Goal: Transaction & Acquisition: Book appointment/travel/reservation

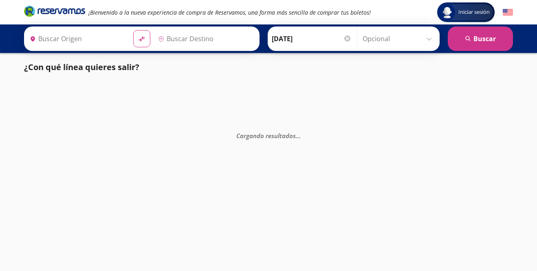
type input "[GEOGRAPHIC_DATA][PERSON_NAME], [GEOGRAPHIC_DATA][PERSON_NAME]"
type input "[GEOGRAPHIC_DATA], [GEOGRAPHIC_DATA]"
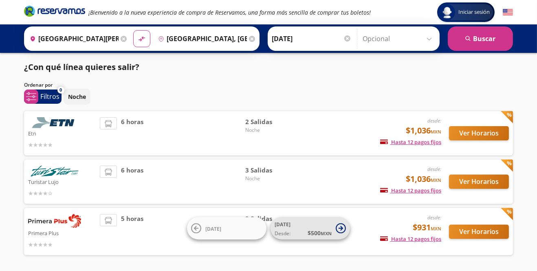
click at [336, 234] on icon at bounding box center [341, 229] width 10 height 10
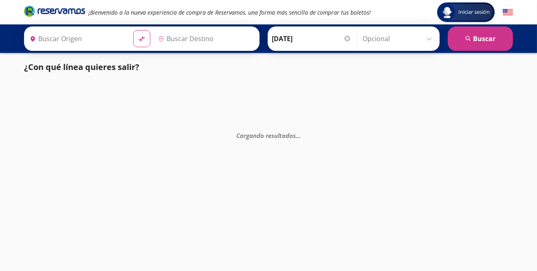
type input "[GEOGRAPHIC_DATA][PERSON_NAME], [GEOGRAPHIC_DATA][PERSON_NAME]"
type input "[GEOGRAPHIC_DATA], [GEOGRAPHIC_DATA]"
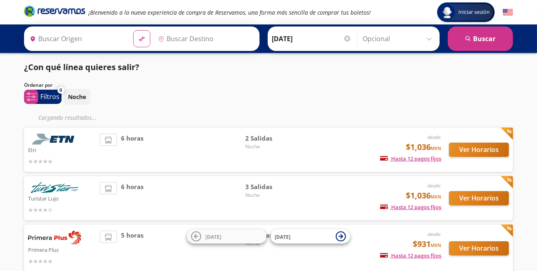
type input "[GEOGRAPHIC_DATA][PERSON_NAME], [GEOGRAPHIC_DATA][PERSON_NAME]"
type input "[GEOGRAPHIC_DATA], [GEOGRAPHIC_DATA]"
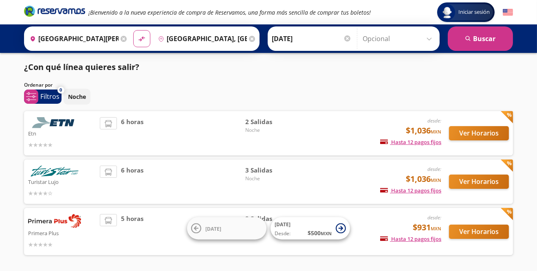
click at [289, 232] on div "2 Salidas Noche" at bounding box center [273, 231] width 57 height 35
click at [484, 234] on button "Ver Horarios" at bounding box center [479, 232] width 60 height 14
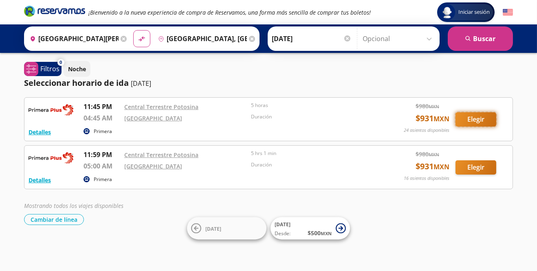
click at [480, 122] on button "Elegir" at bounding box center [476, 119] width 41 height 14
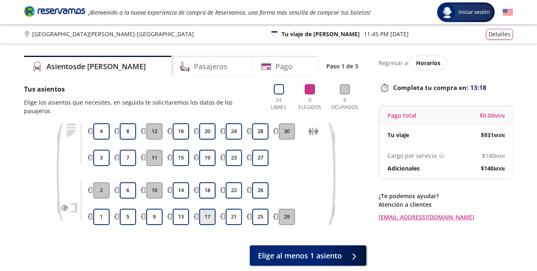
click at [208, 210] on button "17" at bounding box center [207, 217] width 16 height 16
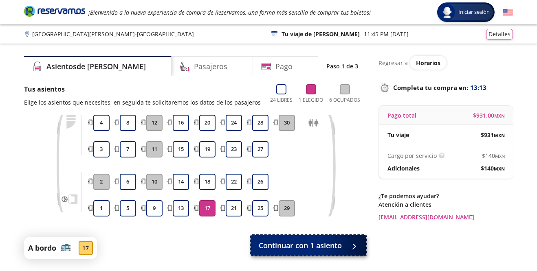
click at [339, 249] on span "Continuar con 1 asiento" at bounding box center [300, 245] width 83 height 11
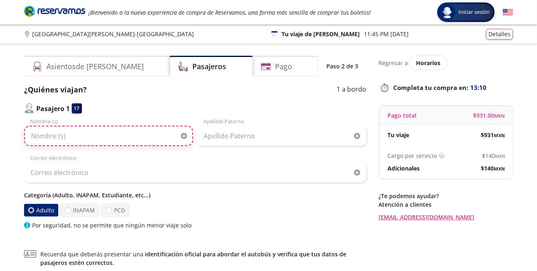
click at [120, 135] on input "Nombre (s)" at bounding box center [108, 136] width 169 height 20
type input "[PERSON_NAME]"
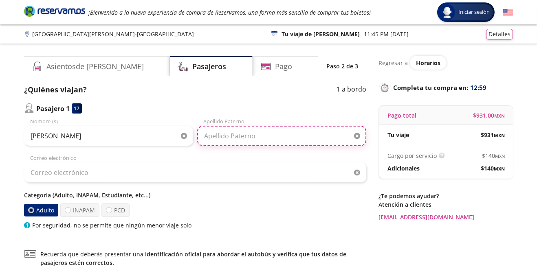
click at [268, 138] on input "Apellido Paterno" at bounding box center [281, 136] width 169 height 20
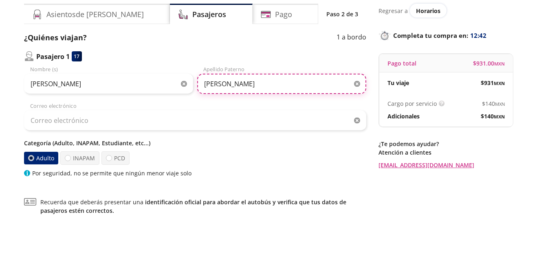
type input "[PERSON_NAME]"
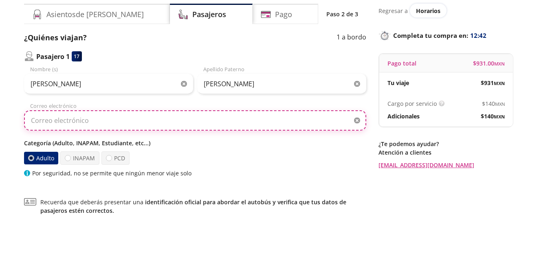
click at [123, 173] on input "Correo electrónico" at bounding box center [195, 173] width 342 height 20
type input "[EMAIL_ADDRESS][DOMAIN_NAME]"
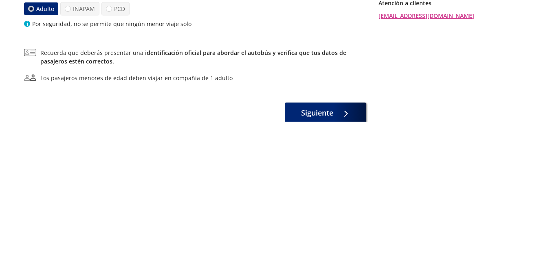
scroll to position [61, 0]
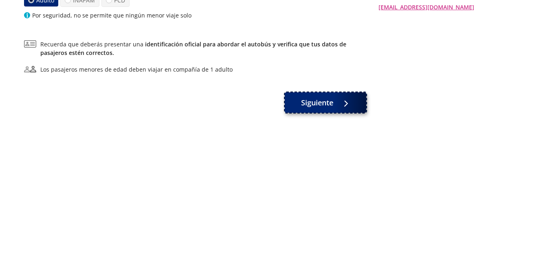
click at [349, 258] on div at bounding box center [344, 252] width 12 height 10
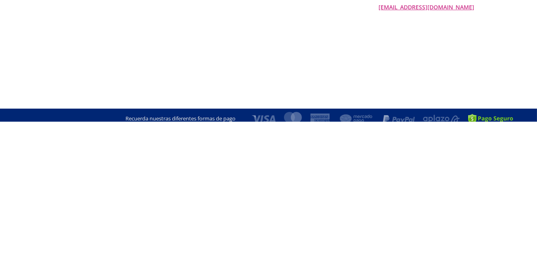
scroll to position [0, 0]
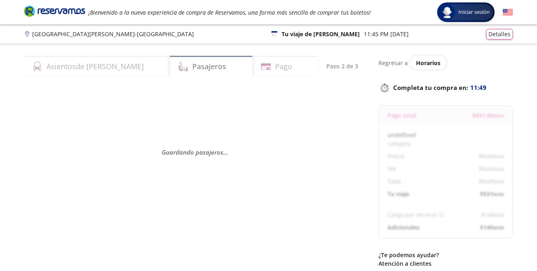
select select "MX"
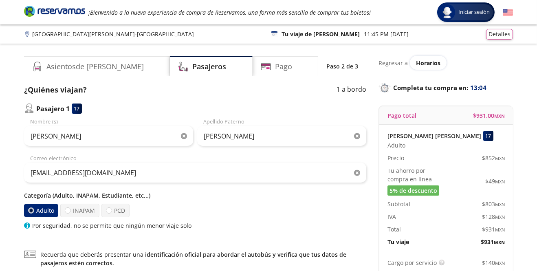
select select "MX"
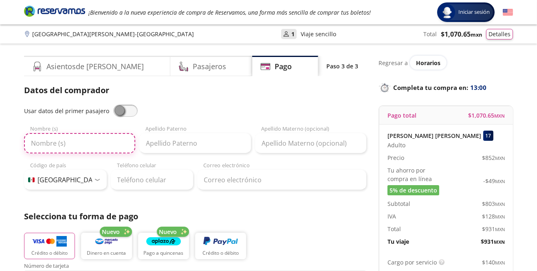
click at [93, 146] on input "Nombre (s)" at bounding box center [79, 143] width 111 height 20
type input "[PERSON_NAME]"
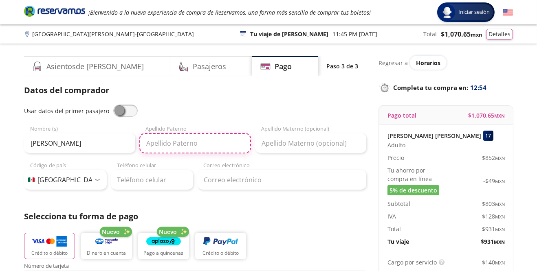
click at [208, 144] on input "Apellido Paterno" at bounding box center [194, 143] width 111 height 20
type input "[PERSON_NAME]"
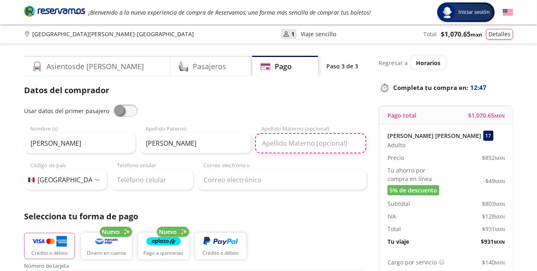
click at [333, 145] on input "Apellido Materno (opcional)" at bounding box center [310, 143] width 111 height 20
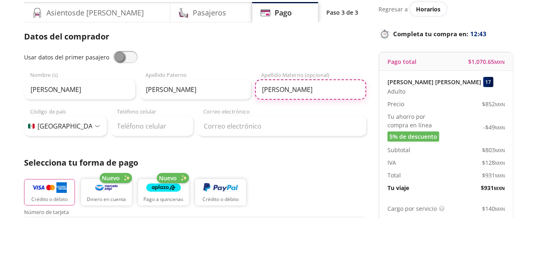
type input "[PERSON_NAME]"
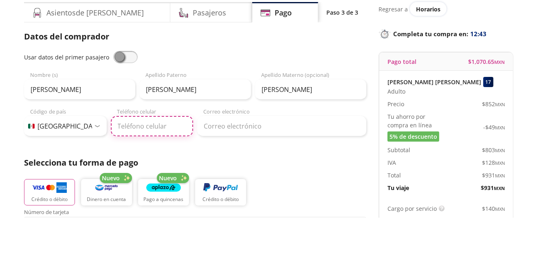
click at [161, 181] on input "Teléfono celular" at bounding box center [152, 180] width 83 height 20
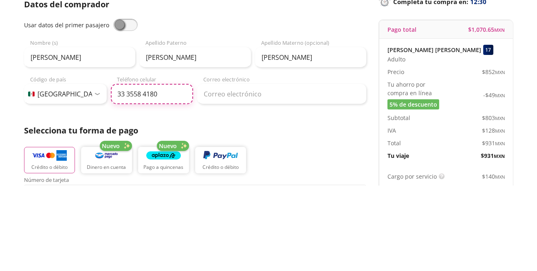
type input "33 3558 4180"
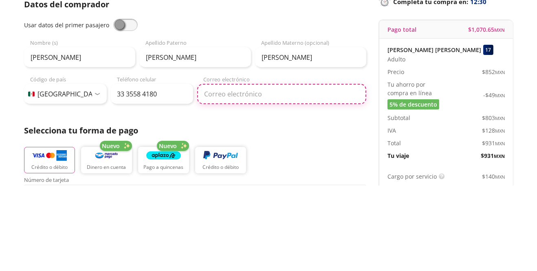
click at [278, 183] on input "Correo electrónico" at bounding box center [281, 180] width 169 height 20
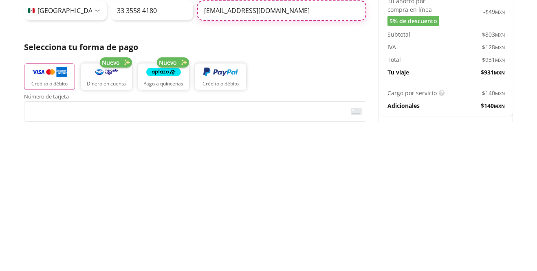
scroll to position [31, 0]
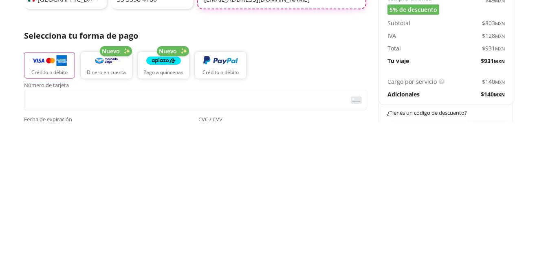
type input "[EMAIL_ADDRESS][DOMAIN_NAME]"
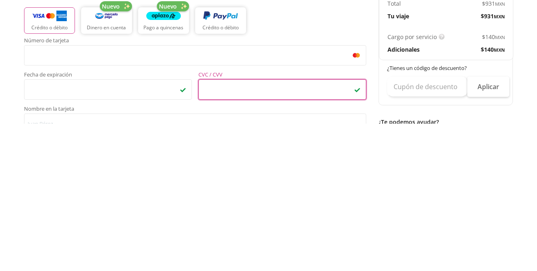
scroll to position [78, 0]
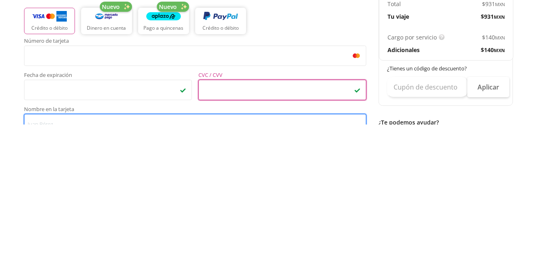
click at [137, 271] on input "Nombre en la tarjeta" at bounding box center [195, 271] width 342 height 20
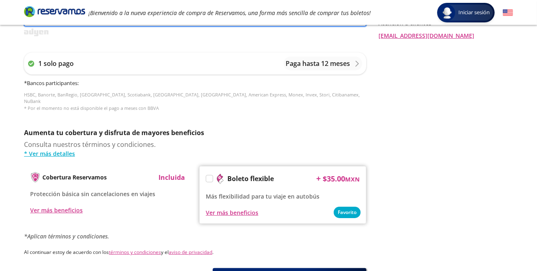
scroll to position [348, 0]
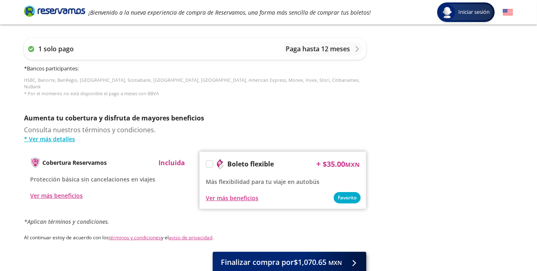
type input "[PERSON_NAME]"
click at [330, 260] on small "MXN" at bounding box center [335, 263] width 13 height 8
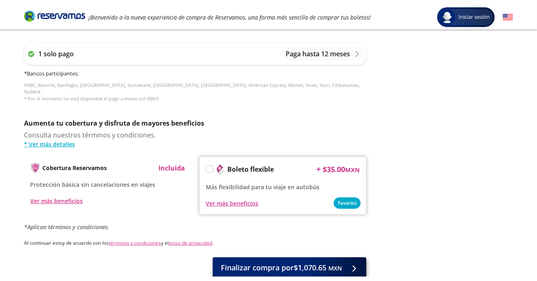
scroll to position [0, 0]
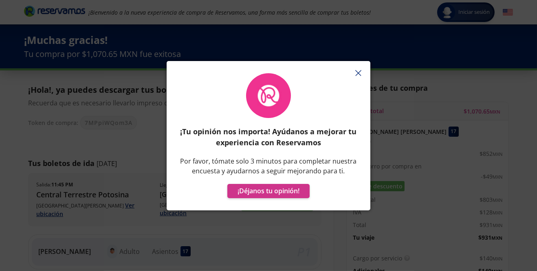
click at [357, 79] on button "button" at bounding box center [358, 73] width 12 height 12
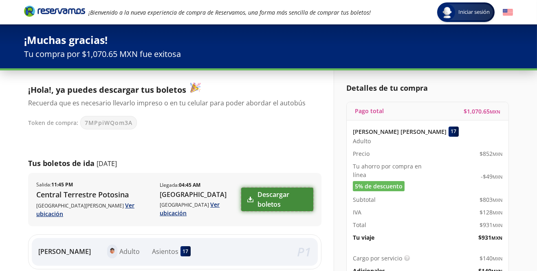
click at [299, 197] on link "Descargar boletos" at bounding box center [277, 200] width 72 height 24
